Goal: Task Accomplishment & Management: Manage account settings

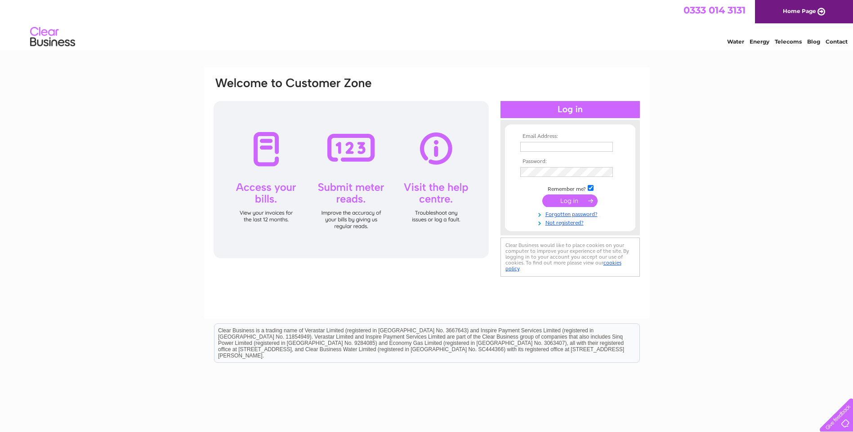
type input "[EMAIL_ADDRESS][DOMAIN_NAME]"
click at [568, 204] on input "submit" at bounding box center [569, 201] width 55 height 13
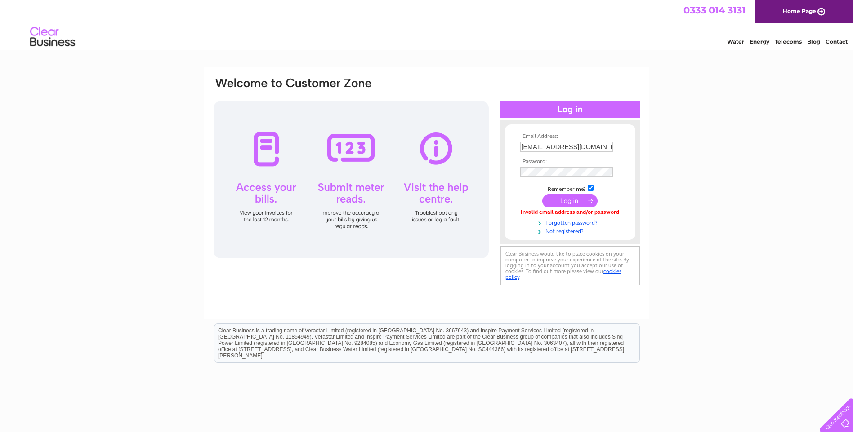
click at [571, 201] on input "submit" at bounding box center [569, 201] width 55 height 13
